Goal: Task Accomplishment & Management: Manage account settings

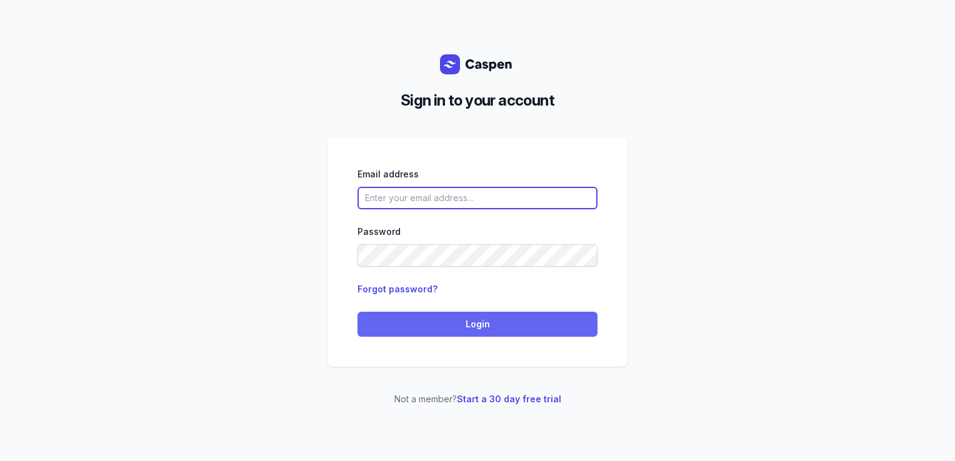
type input "[PERSON_NAME][EMAIL_ADDRESS][DOMAIN_NAME][PERSON_NAME]"
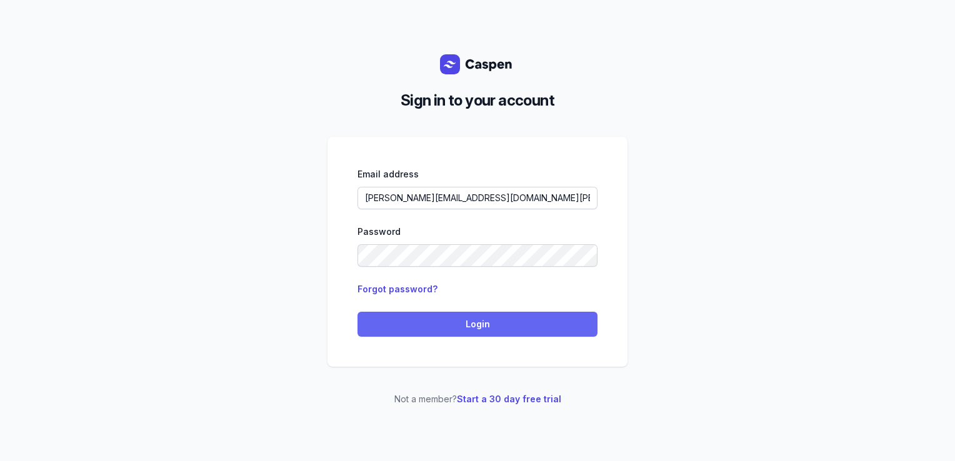
click at [492, 316] on button "Login" at bounding box center [477, 324] width 240 height 25
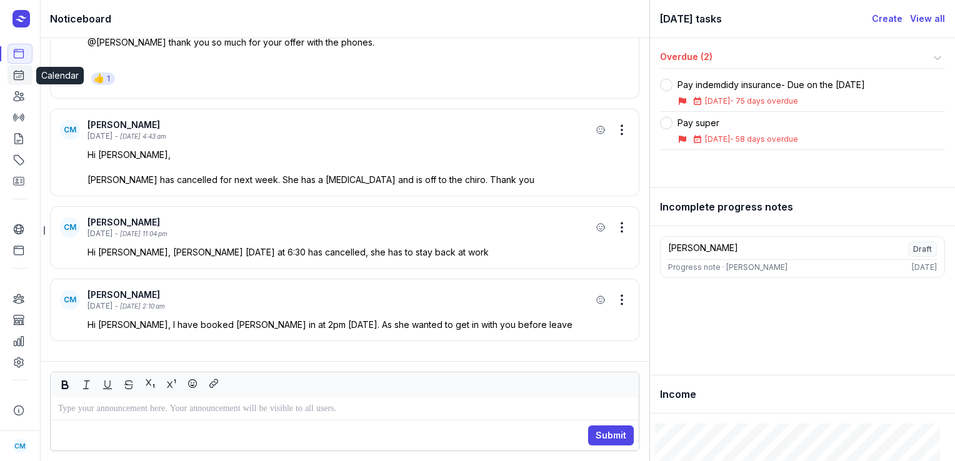
click at [25, 74] on link "Calendar" at bounding box center [19, 75] width 25 height 20
select select "week"
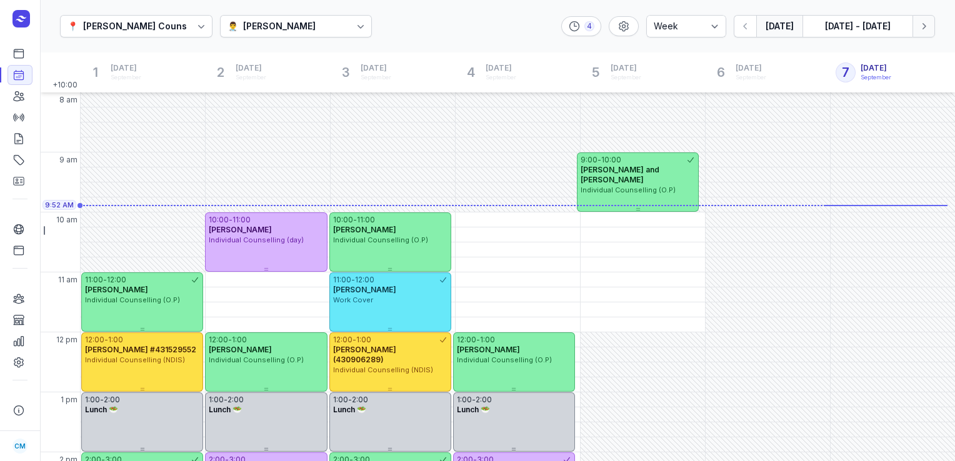
click at [927, 26] on icon "button" at bounding box center [923, 26] width 12 height 12
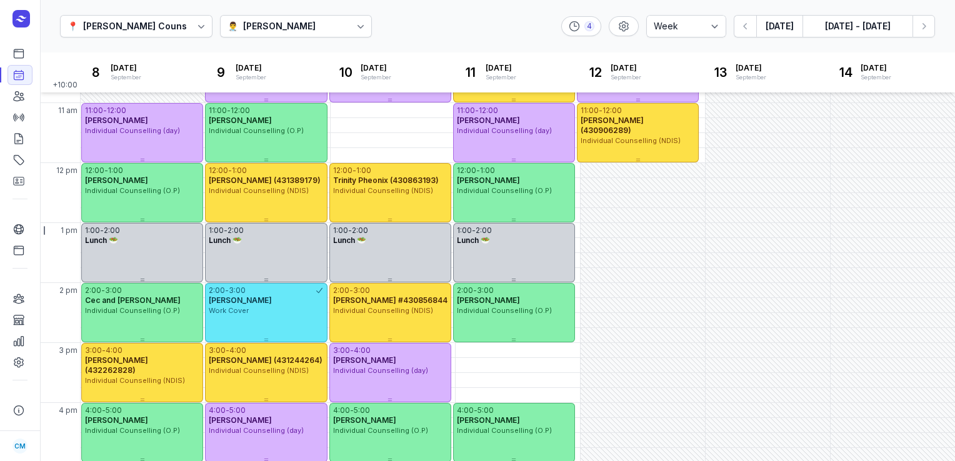
scroll to position [170, 0]
click at [354, 21] on icon at bounding box center [360, 26] width 12 height 12
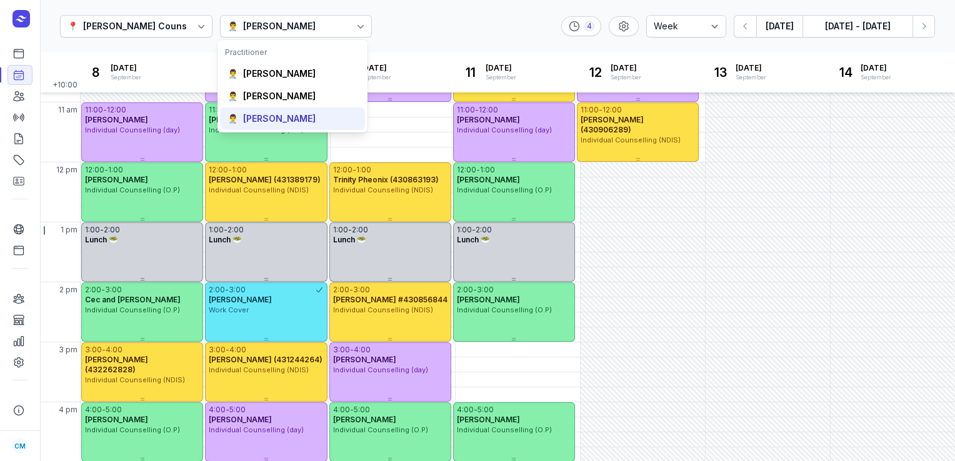
click at [269, 111] on div "👨‍⚕️ [PERSON_NAME]" at bounding box center [292, 118] width 145 height 22
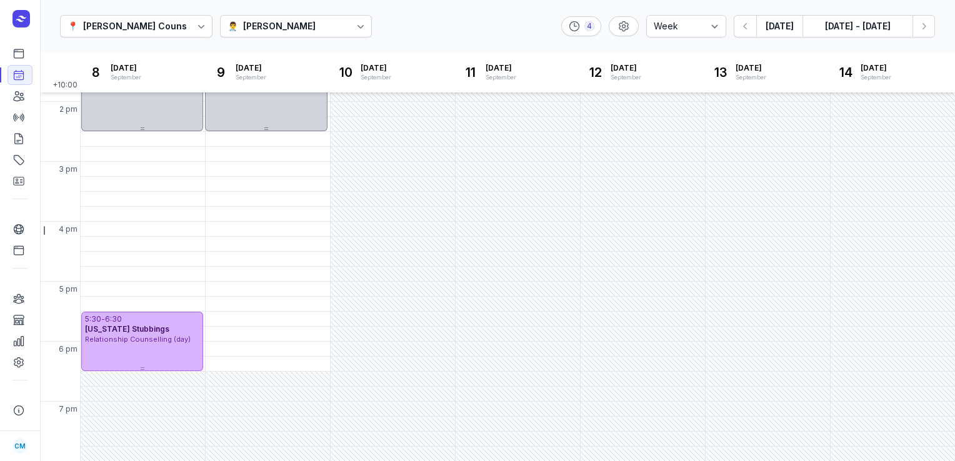
scroll to position [350, 0]
click at [270, 24] on div "[PERSON_NAME]" at bounding box center [279, 26] width 72 height 15
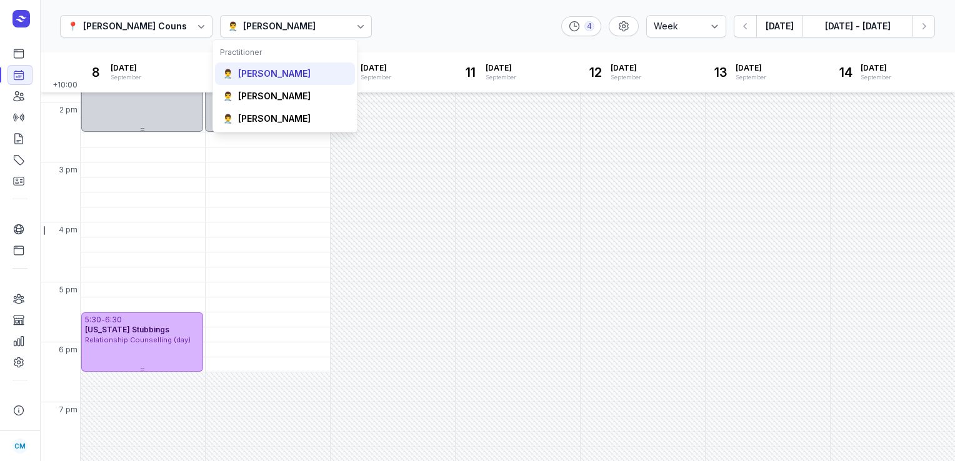
click at [248, 79] on div "[PERSON_NAME]" at bounding box center [274, 73] width 72 height 12
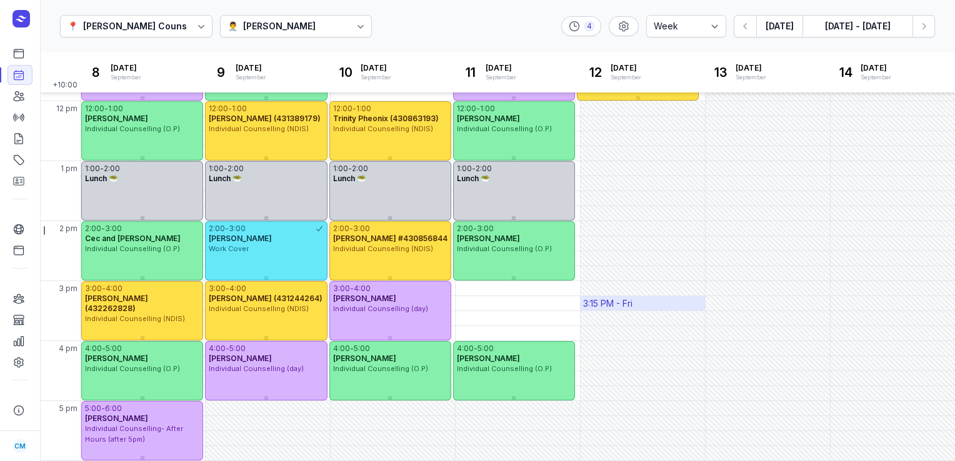
scroll to position [107, 0]
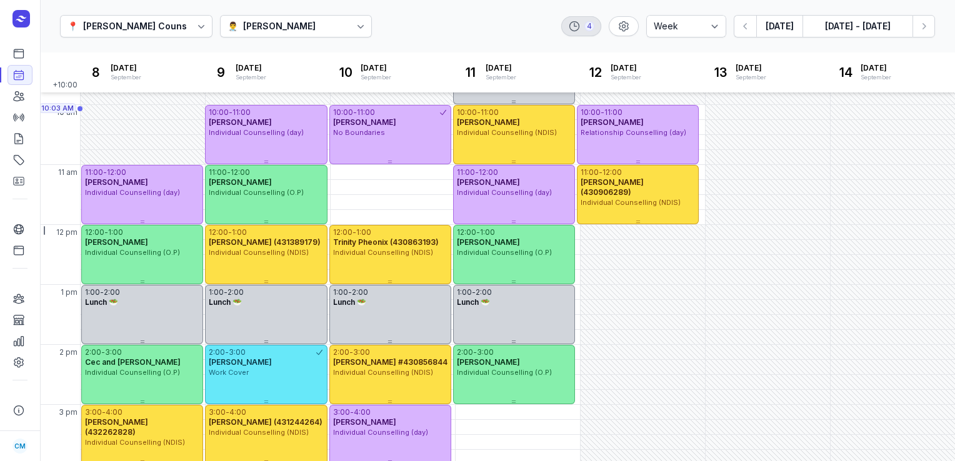
click at [580, 27] on icon at bounding box center [574, 26] width 12 height 12
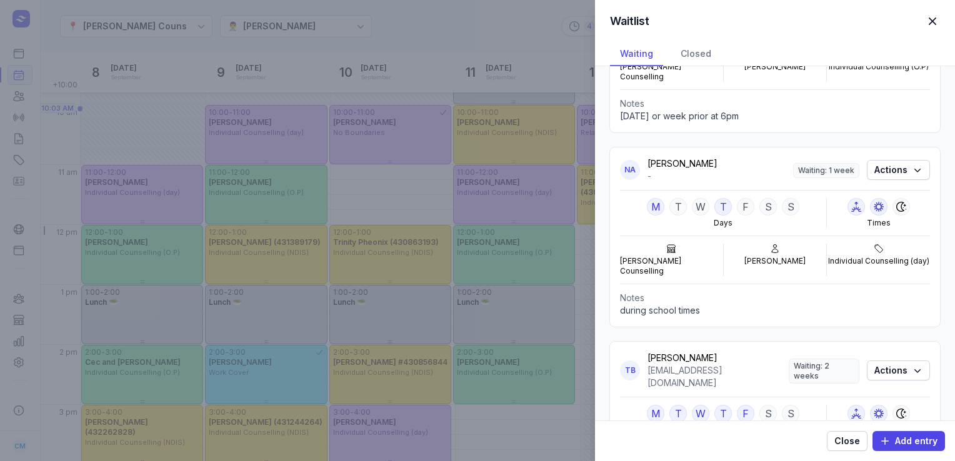
scroll to position [407, 0]
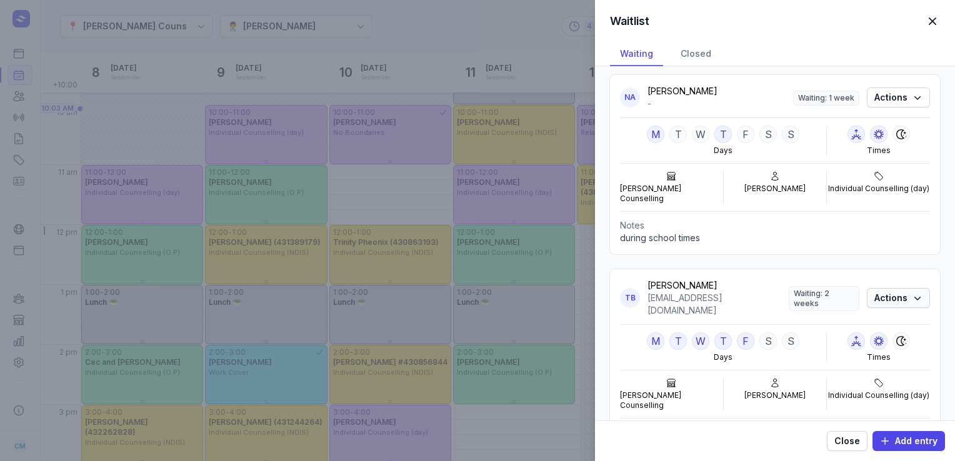
click at [877, 291] on span "Actions" at bounding box center [898, 298] width 48 height 15
click at [807, 314] on button "Delete" at bounding box center [852, 312] width 140 height 17
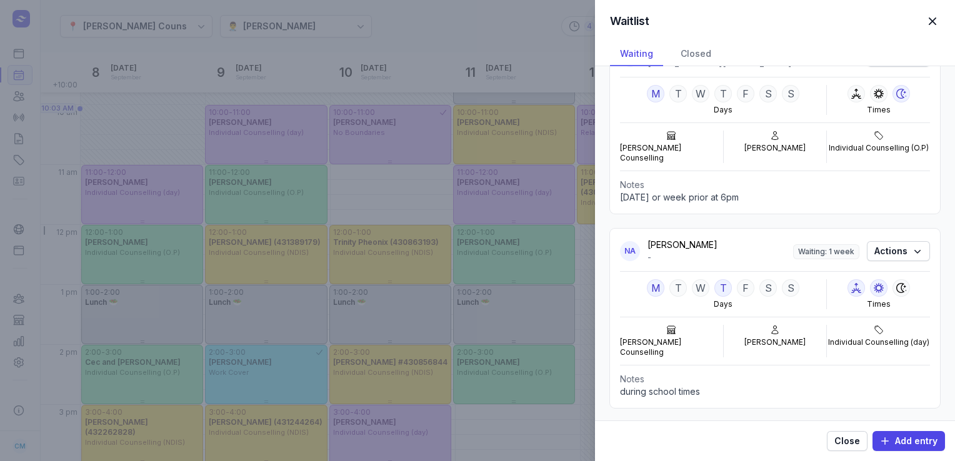
scroll to position [210, 0]
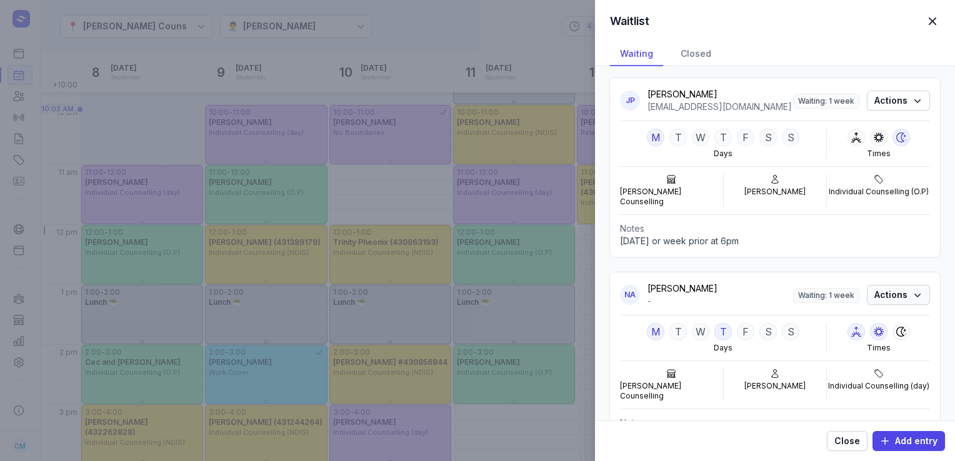
click at [898, 287] on span "Actions" at bounding box center [898, 294] width 48 height 15
click at [827, 326] on button "Delete" at bounding box center [852, 325] width 140 height 17
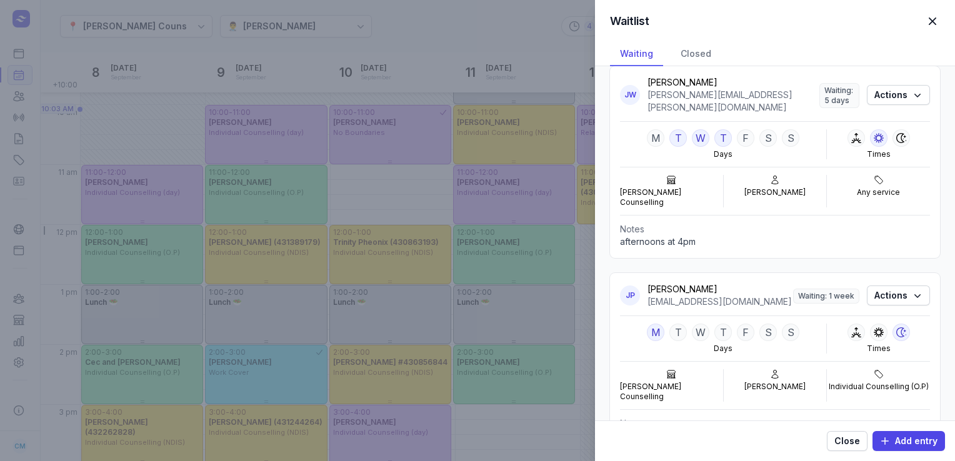
scroll to position [0, 0]
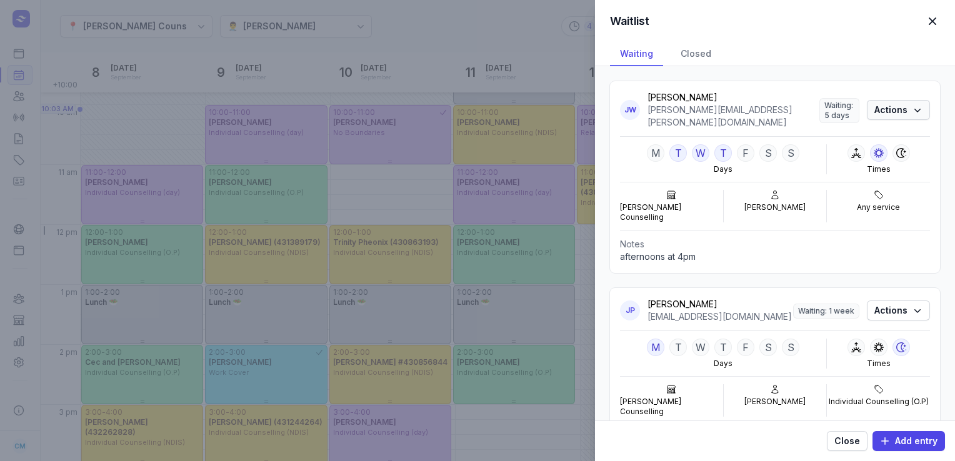
click at [897, 109] on span "Actions" at bounding box center [898, 109] width 48 height 15
click at [832, 165] on button "Delete" at bounding box center [852, 167] width 140 height 17
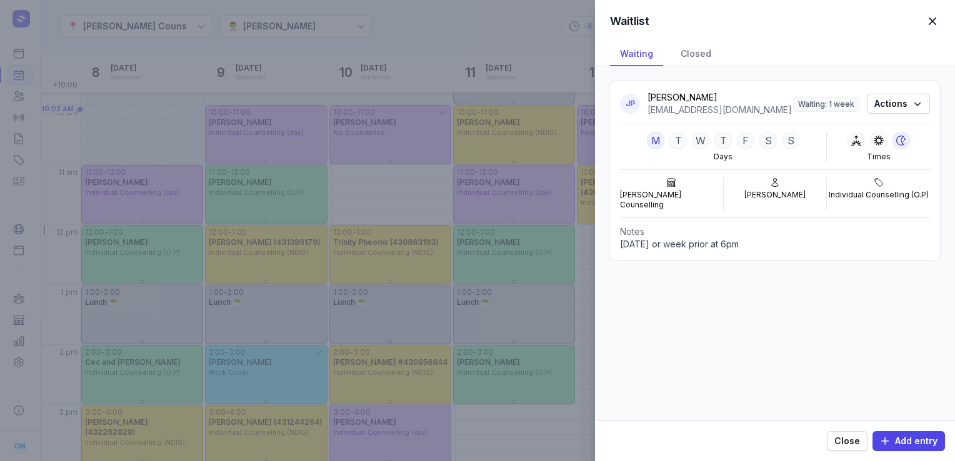
click at [467, 14] on div "Waitlist Close panel Waiting Closed JP [PERSON_NAME] [EMAIL_ADDRESS][DOMAIN_NAM…" at bounding box center [477, 230] width 955 height 461
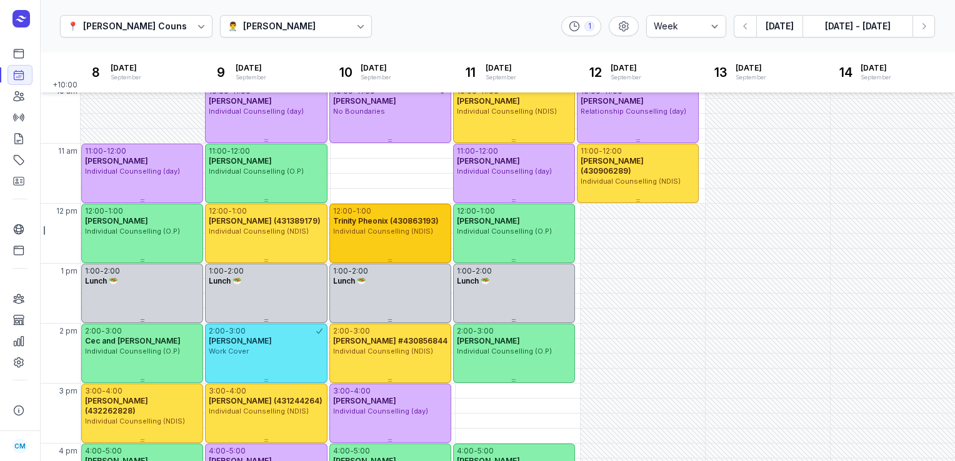
scroll to position [130, 0]
